Goal: Navigation & Orientation: Find specific page/section

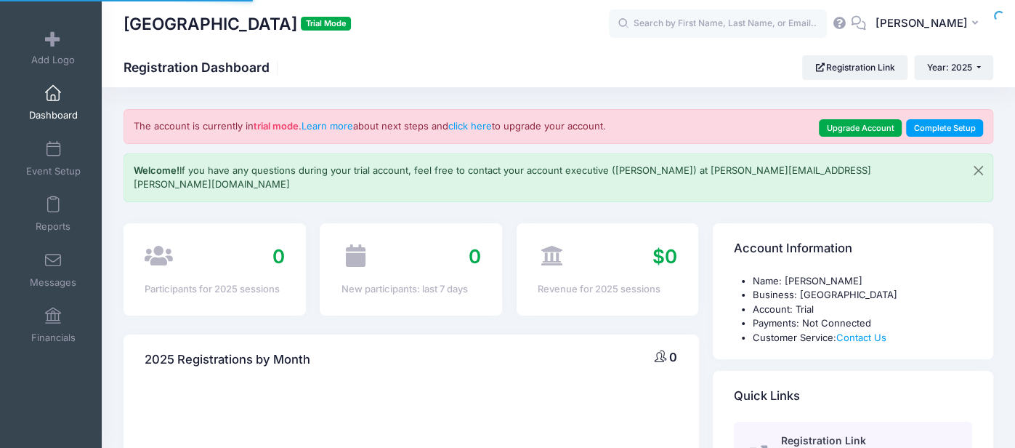
select select
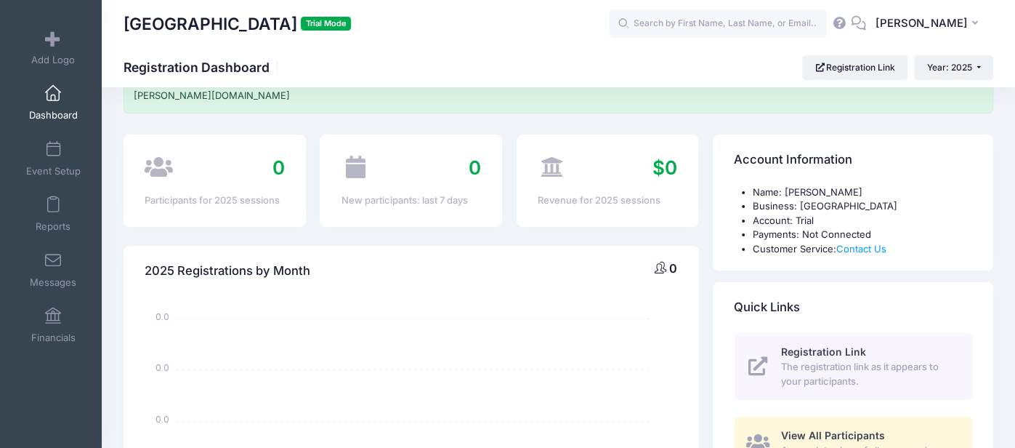
scroll to position [89, 0]
click at [51, 169] on span "Event Setup" at bounding box center [53, 171] width 55 height 12
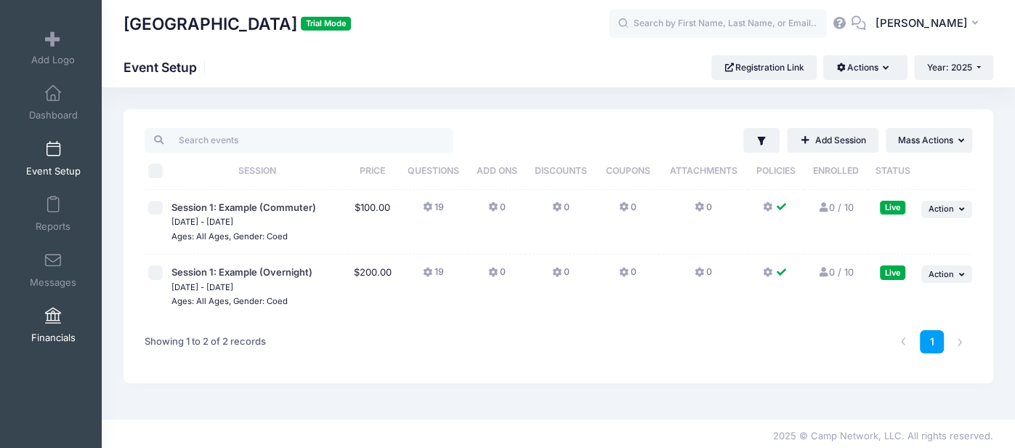
click at [62, 332] on span "Financials" at bounding box center [53, 338] width 44 height 12
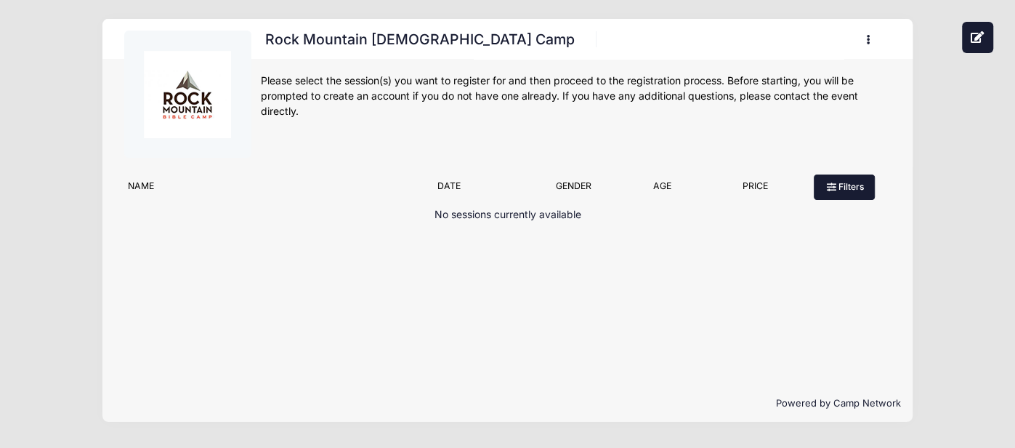
click at [839, 189] on button "Filters" at bounding box center [844, 186] width 61 height 25
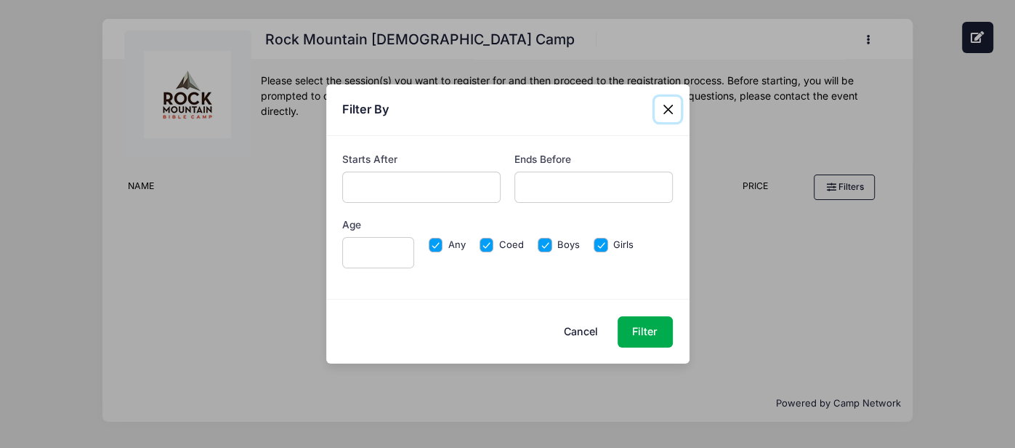
click at [665, 108] on button "Close" at bounding box center [668, 110] width 26 height 26
